Goal: Transaction & Acquisition: Purchase product/service

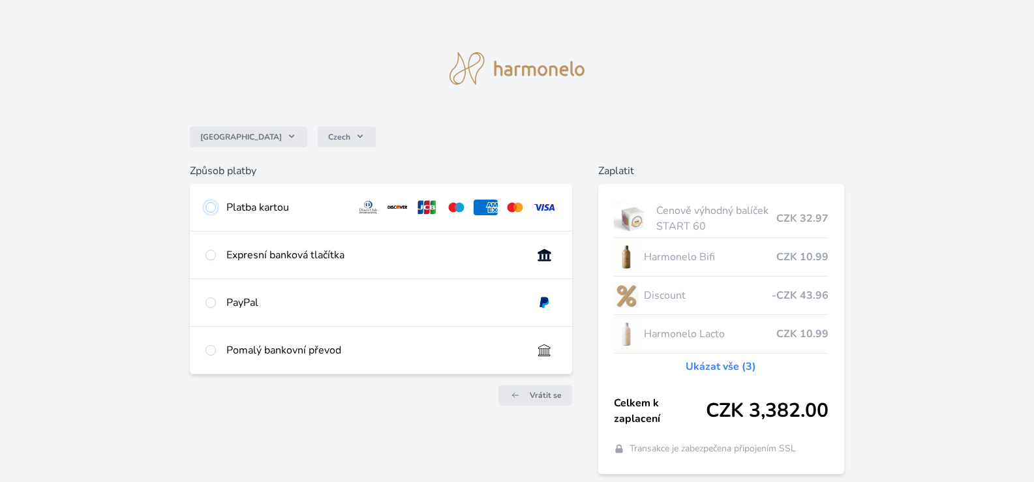
click at [207, 207] on input "radio" at bounding box center [210, 207] width 10 height 10
radio input "true"
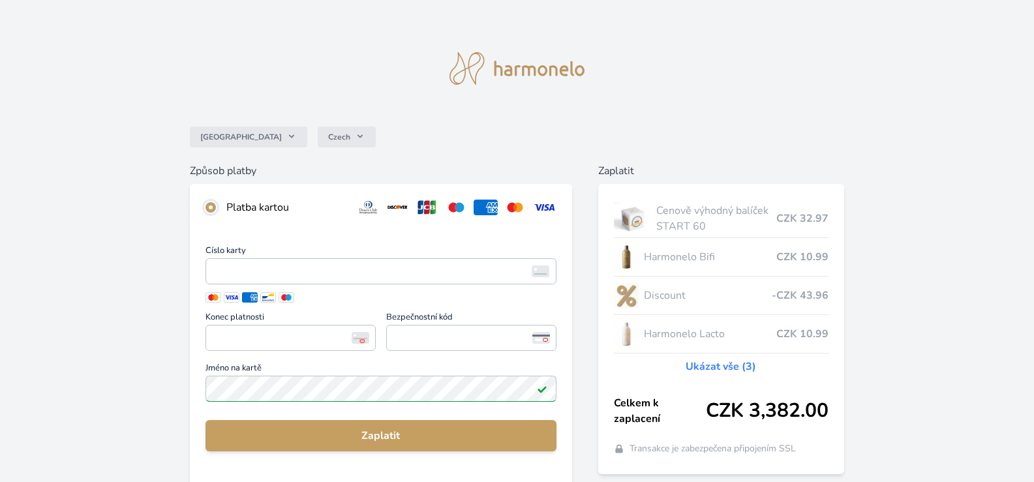
click at [206, 208] on input "radio" at bounding box center [210, 207] width 10 height 10
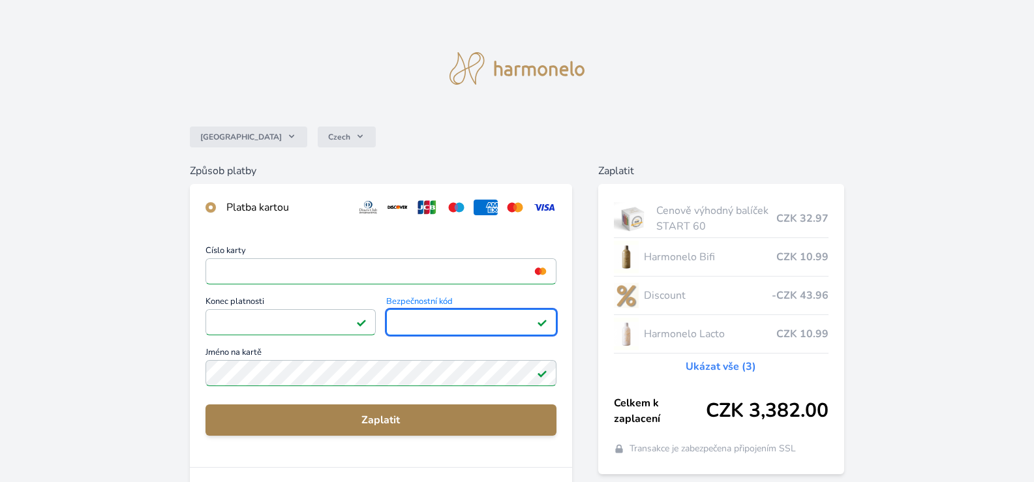
click at [407, 433] on button "Zaplatit" at bounding box center [380, 419] width 351 height 31
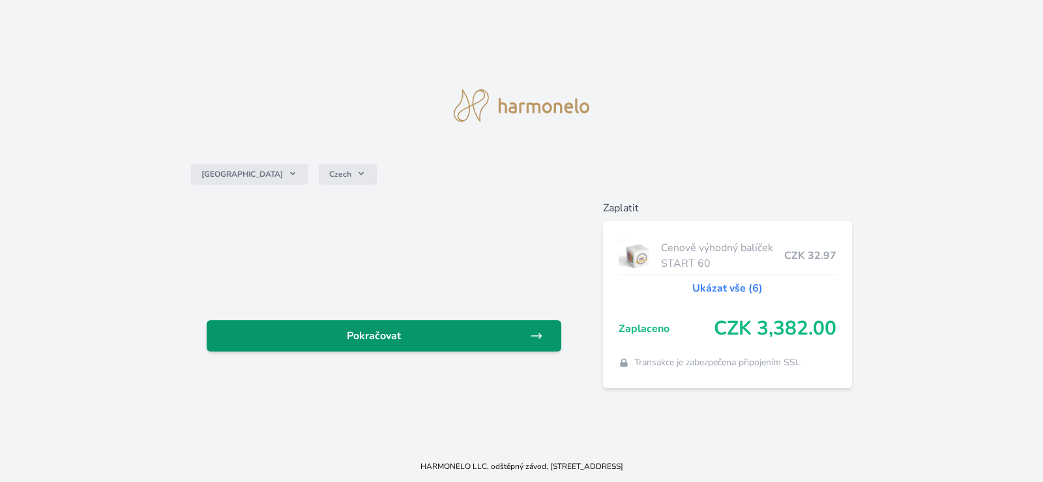
click at [503, 330] on span "Pokračovat" at bounding box center [373, 336] width 313 height 16
click at [503, 331] on span "Pokračovat" at bounding box center [373, 336] width 313 height 16
